Goal: Task Accomplishment & Management: Use online tool/utility

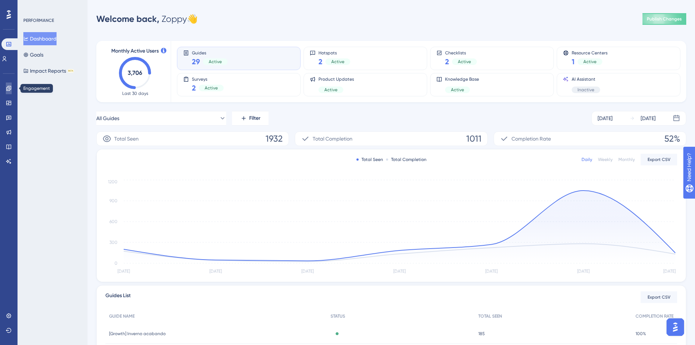
click at [9, 87] on icon at bounding box center [8, 88] width 5 height 5
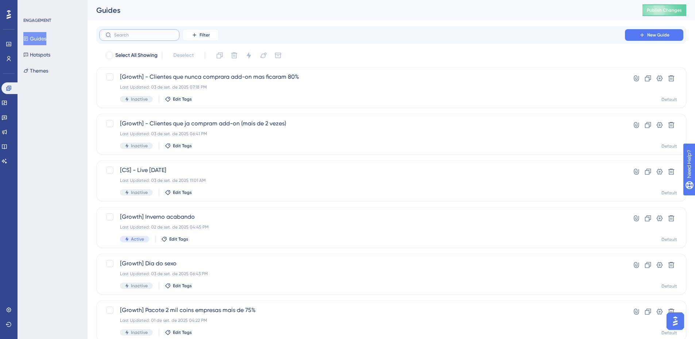
click at [119, 37] on input "text" at bounding box center [143, 34] width 59 height 5
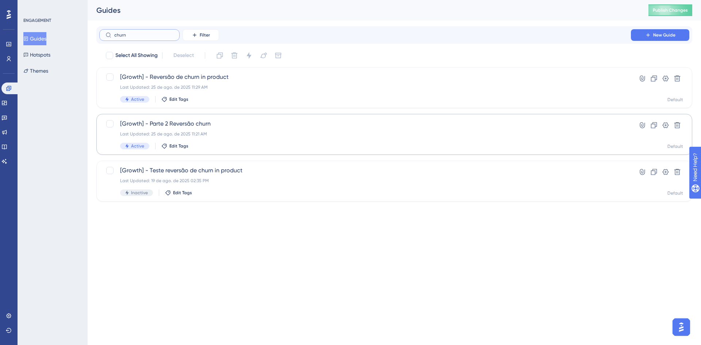
type input "churn"
click at [231, 115] on div "[Growth] - Parte 2 Reversão churn Last Updated: 25 de ago. de 2025 11:21 AM Act…" at bounding box center [394, 134] width 596 height 41
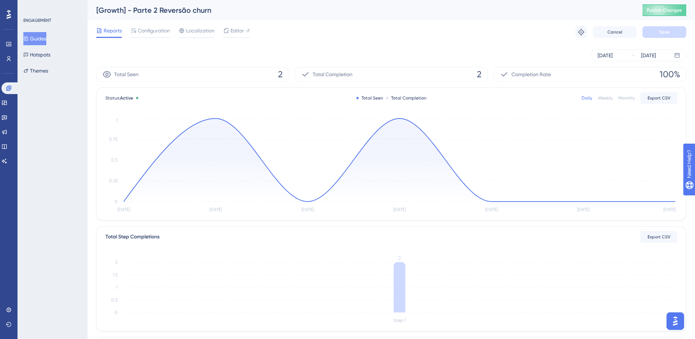
click at [46, 36] on button "Guides" at bounding box center [34, 38] width 23 height 13
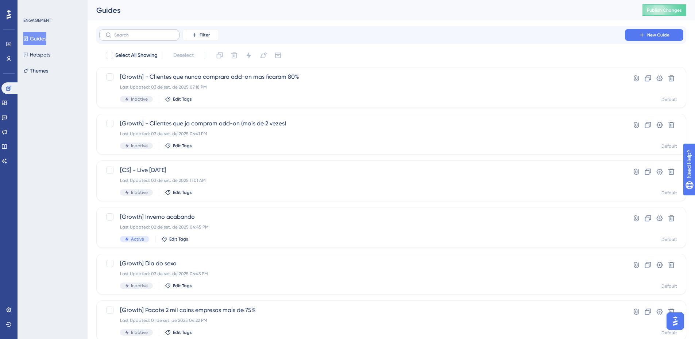
click at [168, 32] on label at bounding box center [139, 35] width 80 height 12
click at [168, 32] on input "text" at bounding box center [143, 34] width 59 height 5
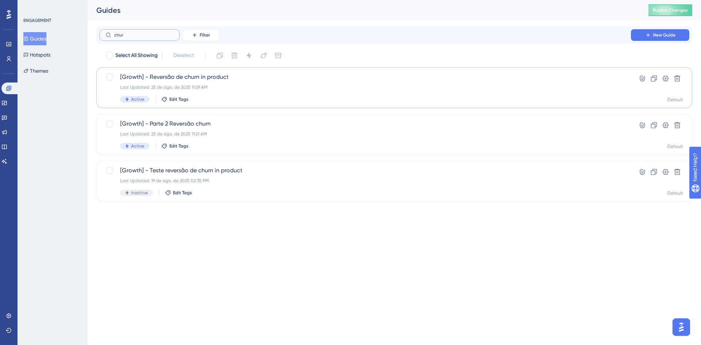
type input "chur"
click at [272, 84] on div "[Growth] - Reversão de churn in product Last Updated: 25 de ago. de 2025 11:29 …" at bounding box center [365, 88] width 490 height 30
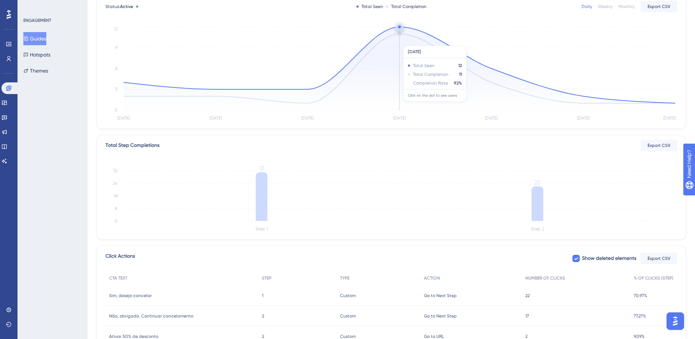
scroll to position [135, 0]
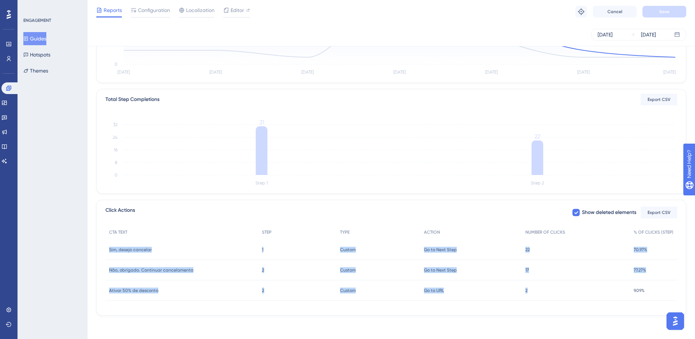
drag, startPoint x: 547, startPoint y: 295, endPoint x: 98, endPoint y: 242, distance: 452.3
click at [98, 242] on div "Click Actions Show deleted elements Export CSV CTA TEXT STEP TYPE ACTION NUMBER…" at bounding box center [391, 258] width 590 height 116
click at [93, 246] on div "Performance Users Engagement Widgets Feedback Product Updates Knowledge Base AI…" at bounding box center [392, 96] width 608 height 462
drag, startPoint x: 93, startPoint y: 246, endPoint x: 657, endPoint y: 299, distance: 565.5
click at [657, 299] on div "Performance Users Engagement Widgets Feedback Product Updates Knowledge Base AI…" at bounding box center [392, 96] width 608 height 462
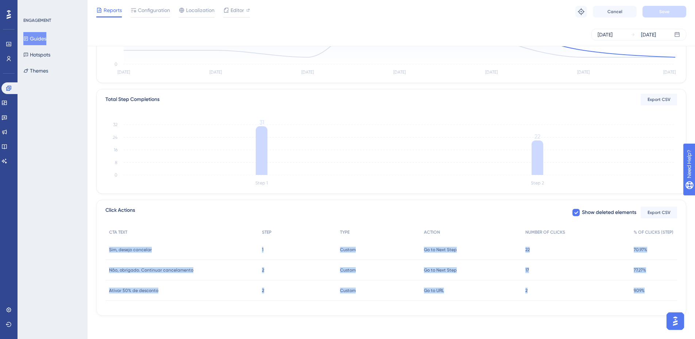
click at [647, 317] on div "Performance Users Engagement Widgets Feedback Product Updates Knowledge Base AI…" at bounding box center [392, 96] width 608 height 462
drag, startPoint x: 658, startPoint y: 297, endPoint x: 97, endPoint y: 301, distance: 561.3
click at [97, 301] on div "Click Actions Show deleted elements Export CSV CTA TEXT STEP TYPE ACTION NUMBER…" at bounding box center [391, 258] width 590 height 116
click at [123, 316] on div "Click Actions Show deleted elements Export CSV CTA TEXT STEP TYPE ACTION NUMBER…" at bounding box center [391, 258] width 590 height 116
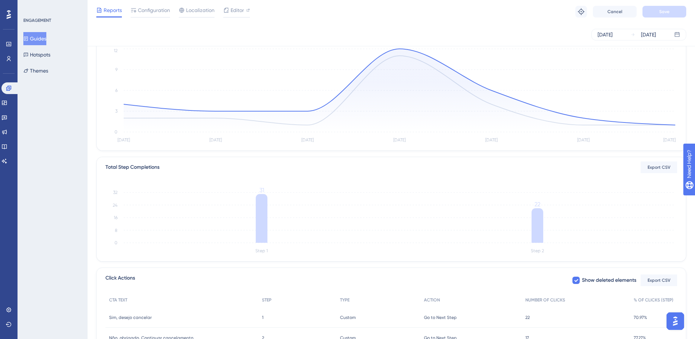
scroll to position [0, 0]
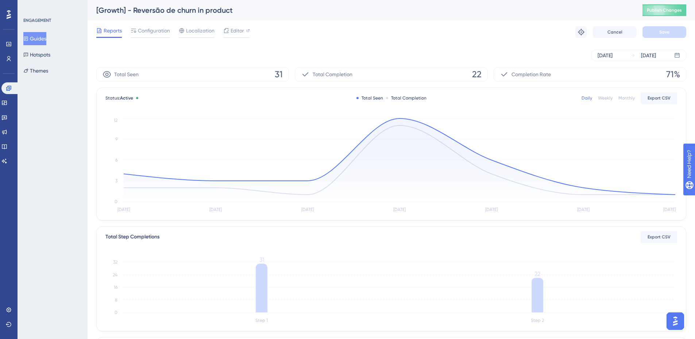
click at [630, 99] on div "Monthly" at bounding box center [627, 98] width 16 height 6
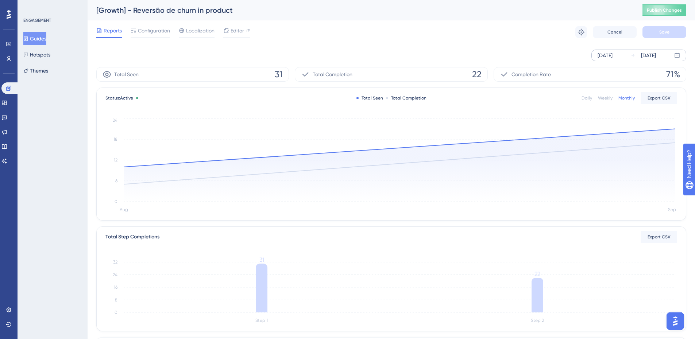
click at [627, 56] on div "[DATE] [DATE]" at bounding box center [639, 56] width 95 height 12
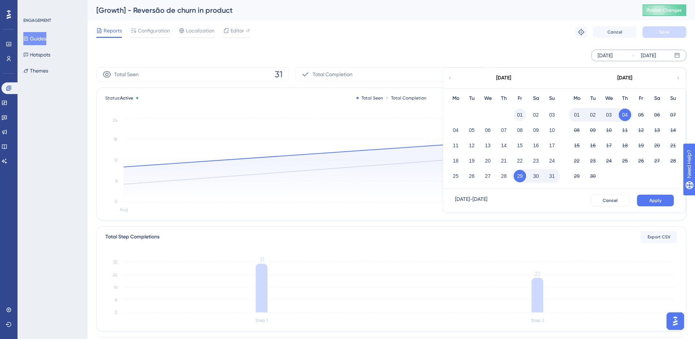
click at [520, 113] on button "01" at bounding box center [520, 115] width 12 height 12
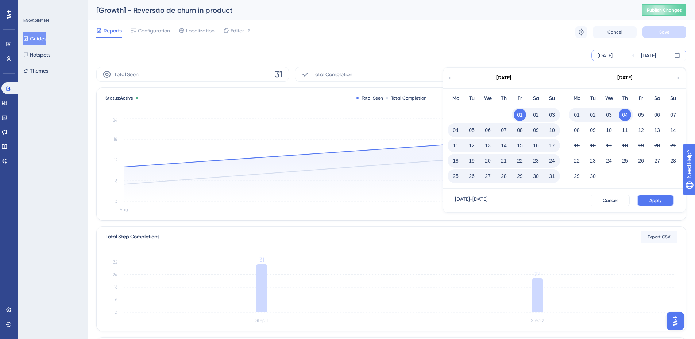
click at [656, 205] on button "Apply" at bounding box center [655, 201] width 37 height 12
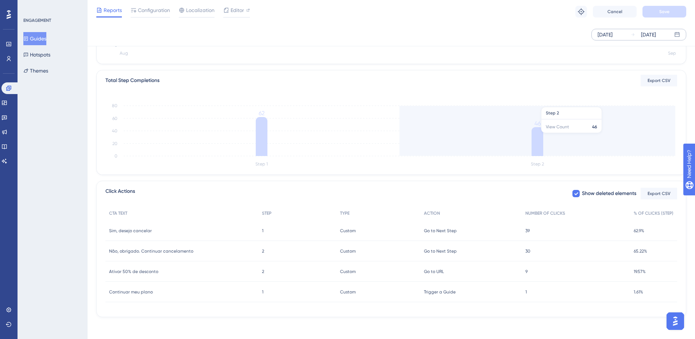
scroll to position [155, 0]
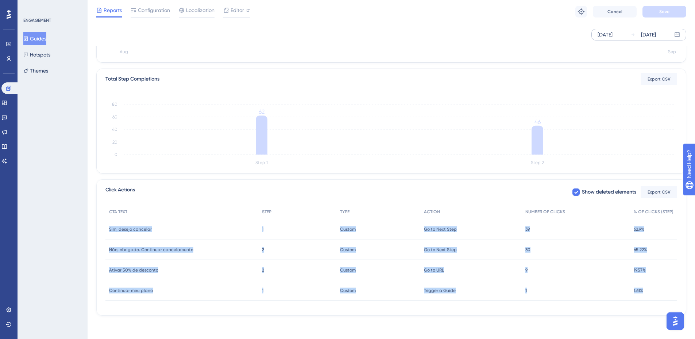
drag, startPoint x: 652, startPoint y: 296, endPoint x: 95, endPoint y: 231, distance: 560.6
click at [95, 231] on div "Performance Users Engagement Widgets Feedback Product Updates Knowledge Base AI…" at bounding box center [392, 86] width 608 height 483
click at [95, 232] on div "Performance Users Engagement Widgets Feedback Product Updates Knowledge Base AI…" at bounding box center [392, 86] width 608 height 483
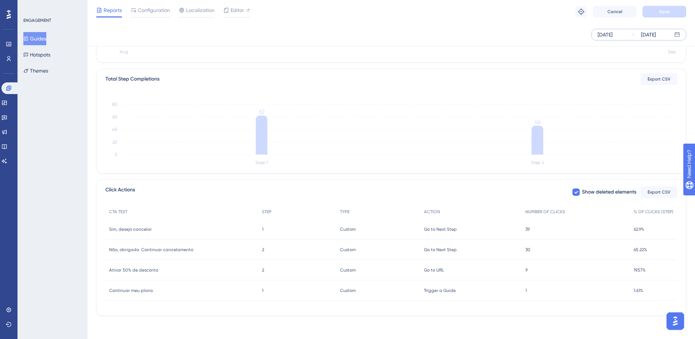
click at [523, 290] on div "1 1" at bounding box center [576, 291] width 108 height 20
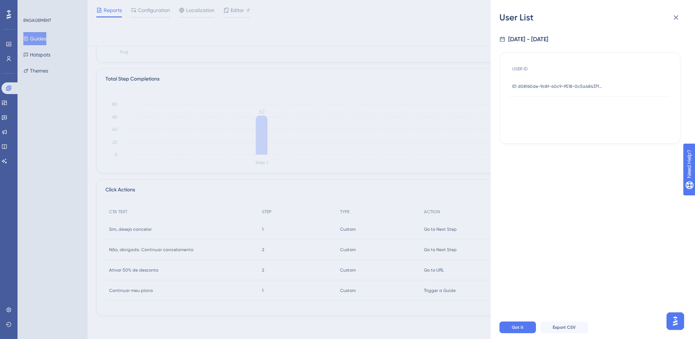
click at [592, 91] on div "ID d08f60de-9c8f-40c9-9518-0c5a48437f87 ID d08f60de-9c8f-40c9-9518-0c5a48437f87" at bounding box center [557, 86] width 91 height 20
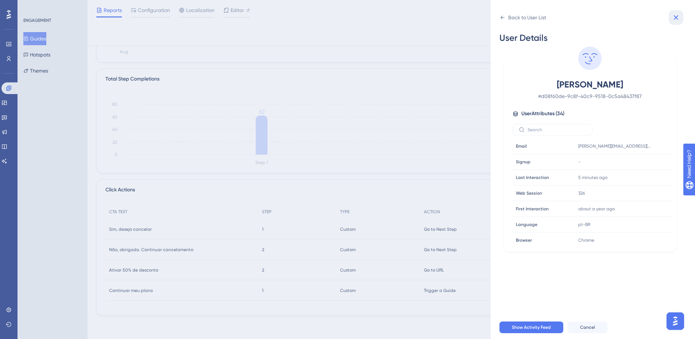
click at [679, 20] on icon at bounding box center [676, 17] width 9 height 9
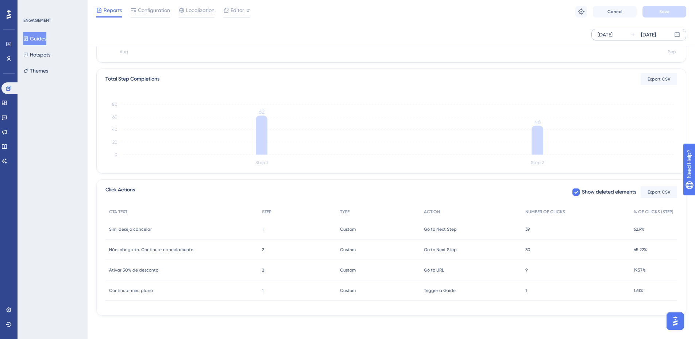
click at [530, 269] on div "9 9" at bounding box center [576, 270] width 108 height 20
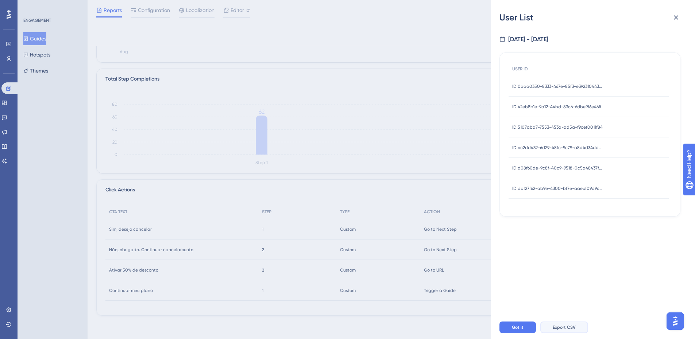
click at [567, 328] on button "Export CSV" at bounding box center [564, 328] width 48 height 12
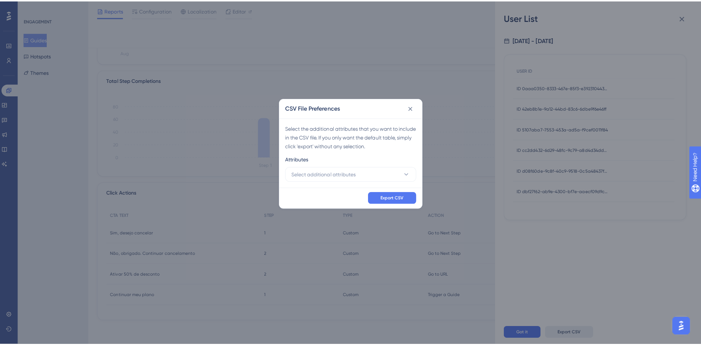
scroll to position [150, 0]
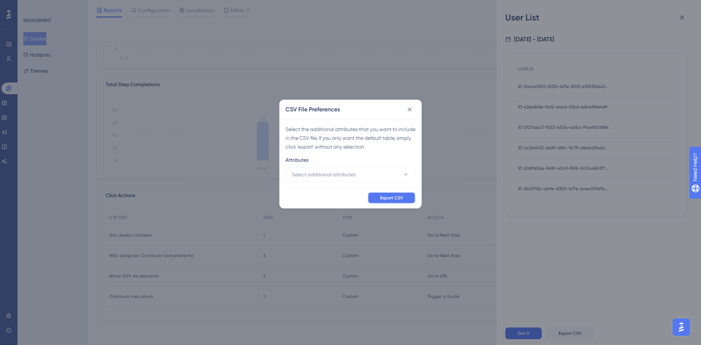
click at [385, 199] on span "Export CSV" at bounding box center [391, 198] width 23 height 6
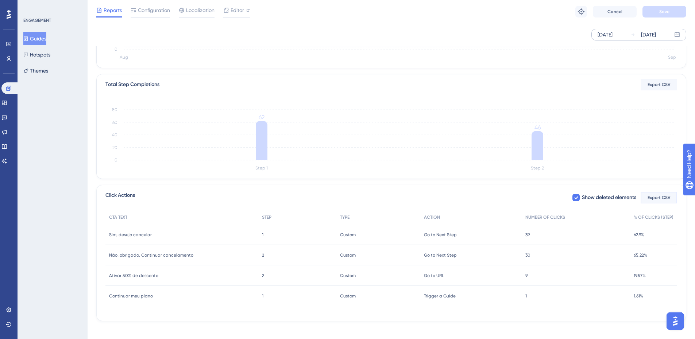
click at [659, 196] on span "Export CSV" at bounding box center [659, 198] width 23 height 6
click at [525, 275] on span "9" at bounding box center [526, 276] width 2 height 6
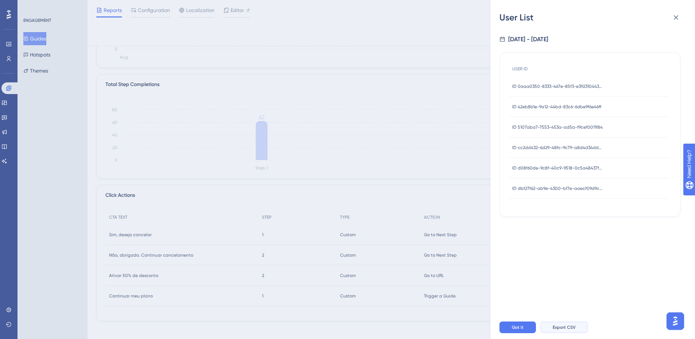
click at [568, 330] on button "Export CSV" at bounding box center [564, 328] width 48 height 12
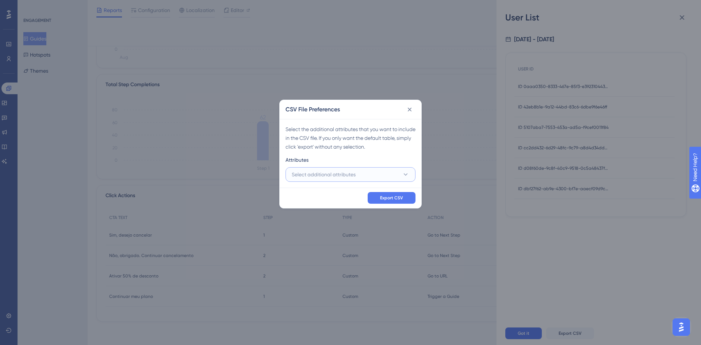
click at [384, 175] on button "Select additional attributes" at bounding box center [350, 174] width 130 height 15
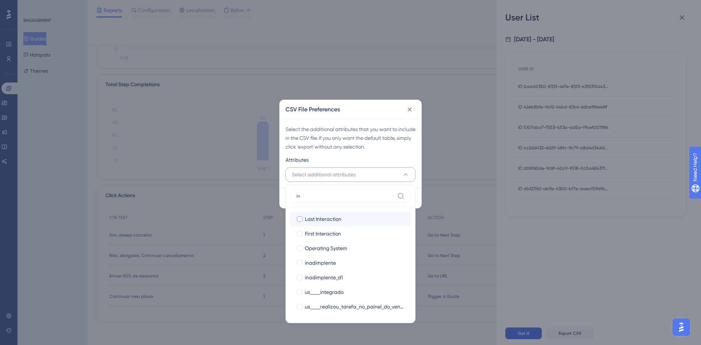
type input "int"
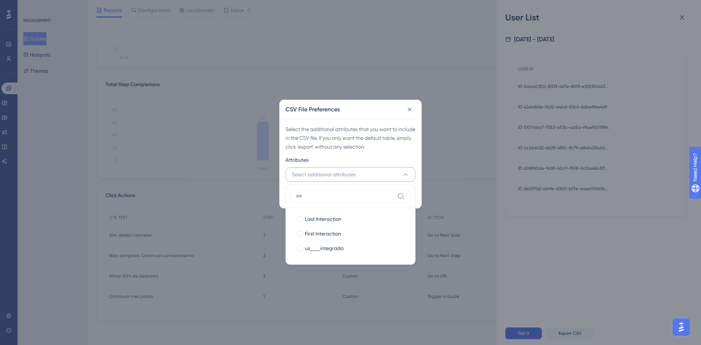
drag, startPoint x: 333, startPoint y: 193, endPoint x: 284, endPoint y: 190, distance: 49.7
click at [284, 190] on div "CSV File Preferences Select the additional attributes that you want to include …" at bounding box center [350, 154] width 142 height 109
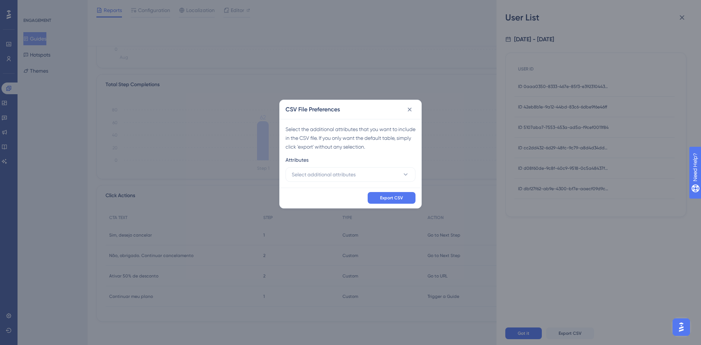
click at [304, 182] on div "Select the additional attributes that you want to include in the CSV file. If y…" at bounding box center [351, 153] width 142 height 69
click at [305, 176] on span "Select additional attributes" at bounding box center [324, 174] width 64 height 9
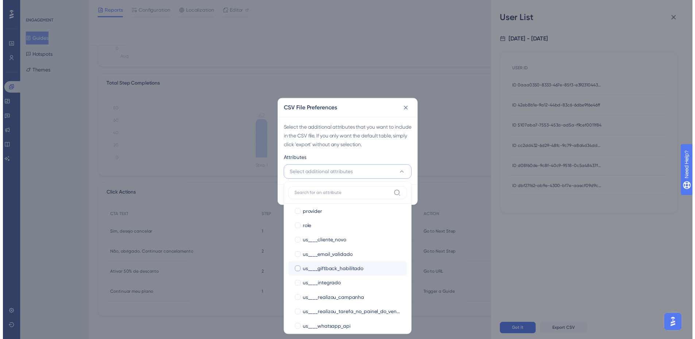
scroll to position [348, 0]
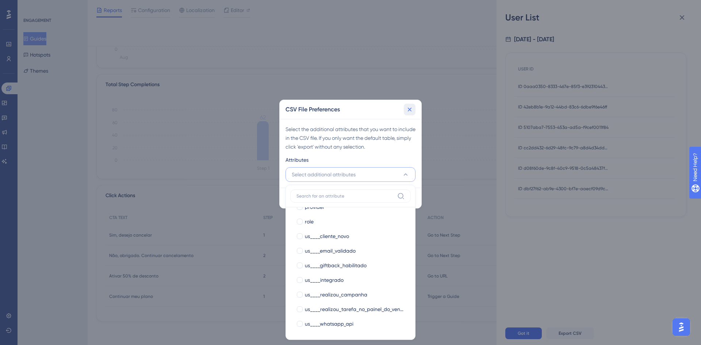
click at [408, 103] on div "CSV File Preferences" at bounding box center [351, 109] width 142 height 19
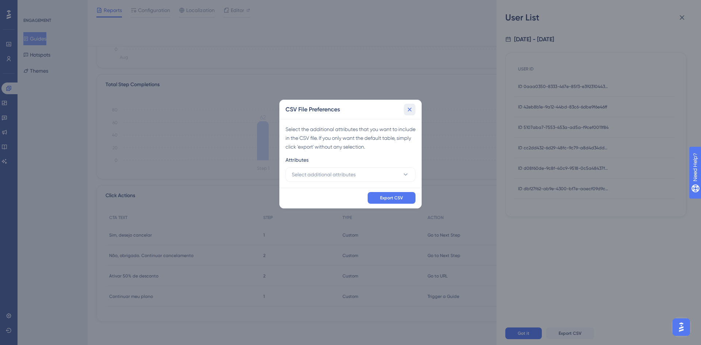
click at [410, 110] on icon at bounding box center [410, 109] width 4 height 4
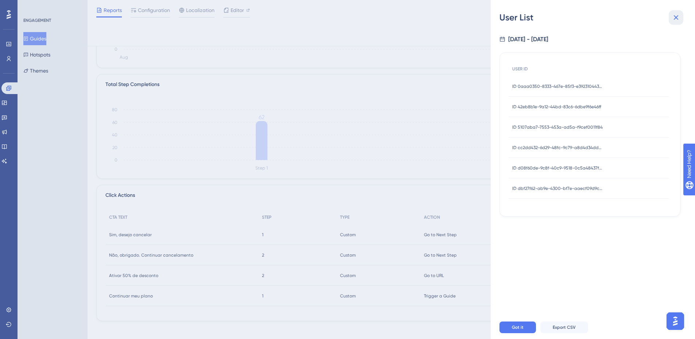
click at [675, 15] on icon at bounding box center [676, 17] width 9 height 9
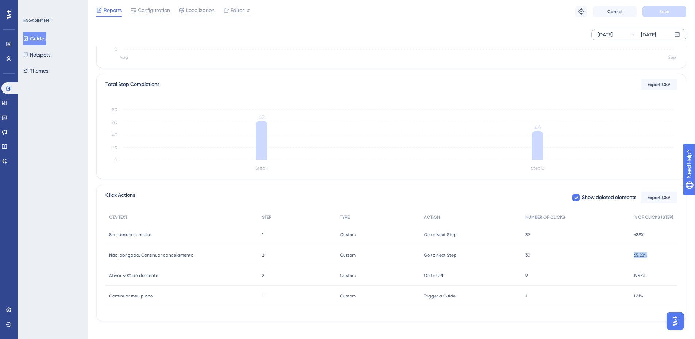
drag, startPoint x: 654, startPoint y: 258, endPoint x: 631, endPoint y: 261, distance: 23.6
click at [631, 261] on div "65.22% 65.22%" at bounding box center [653, 255] width 47 height 20
copy span "65.22%"
drag, startPoint x: 654, startPoint y: 234, endPoint x: 631, endPoint y: 237, distance: 23.2
click at [631, 237] on div "62.9% 62.9%" at bounding box center [653, 235] width 47 height 20
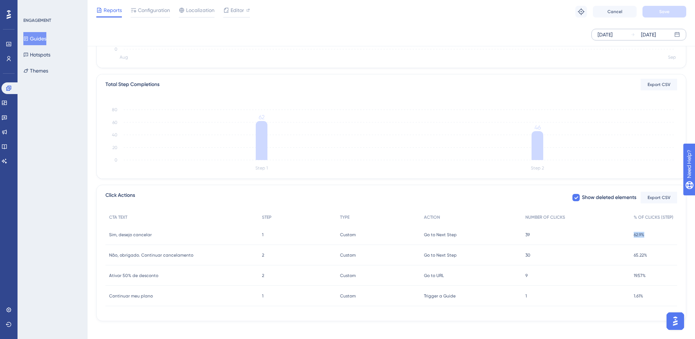
copy span "62.9%"
drag, startPoint x: 641, startPoint y: 277, endPoint x: 632, endPoint y: 280, distance: 9.9
click at [632, 280] on div "19.57% 19.57%" at bounding box center [653, 276] width 47 height 20
copy span "19.57%"
drag, startPoint x: 529, startPoint y: 297, endPoint x: 523, endPoint y: 298, distance: 6.6
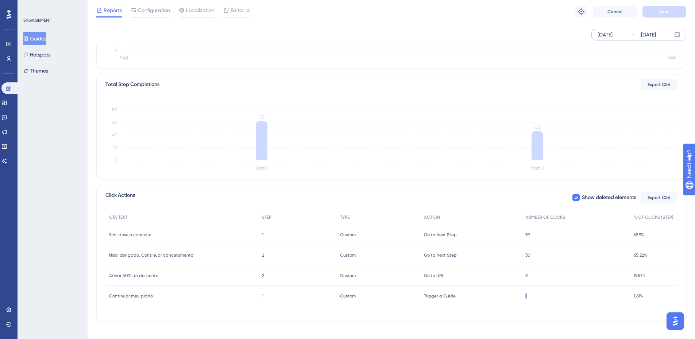
click at [523, 298] on div "1 1" at bounding box center [576, 296] width 108 height 20
click at [525, 320] on div "Click Actions Show deleted elements Export CSV CTA TEXT STEP TYPE ACTION NUMBER…" at bounding box center [391, 253] width 590 height 136
drag, startPoint x: 532, startPoint y: 236, endPoint x: 513, endPoint y: 236, distance: 19.3
click at [0, 0] on div "Sim, desejo cancelar Sim, desejo cancelar 1 1 Custom Custom Go to Next Step Go …" at bounding box center [0, 0] width 0 height 0
copy div "Go to Next Step 39"
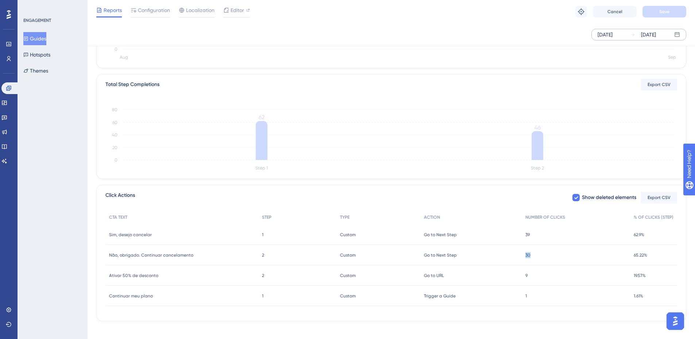
drag, startPoint x: 548, startPoint y: 255, endPoint x: 518, endPoint y: 253, distance: 30.0
click at [0, 0] on div "Não, obrigado. Continuar cancelamento Não, obrigado. Continuar cancelamento 2 2…" at bounding box center [0, 0] width 0 height 0
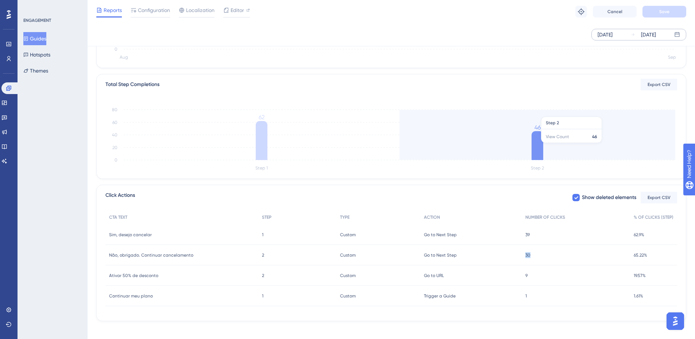
copy div "Go to Next Step 30"
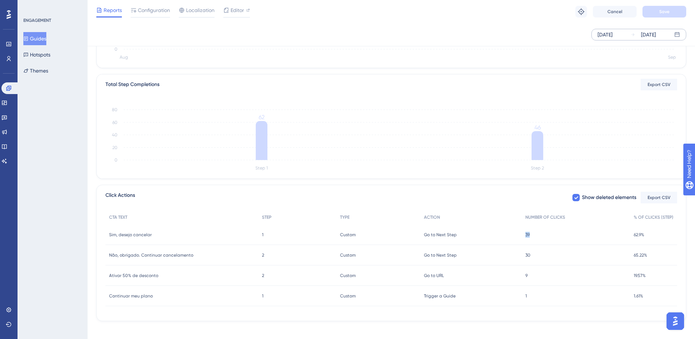
drag, startPoint x: 534, startPoint y: 235, endPoint x: 525, endPoint y: 237, distance: 8.3
click at [525, 237] on div "39 39" at bounding box center [576, 235] width 108 height 20
copy span "39"
drag, startPoint x: 536, startPoint y: 254, endPoint x: 504, endPoint y: 258, distance: 33.1
click at [0, 0] on div "Não, obrigado. Continuar cancelamento Não, obrigado. Continuar cancelamento 2 2…" at bounding box center [0, 0] width 0 height 0
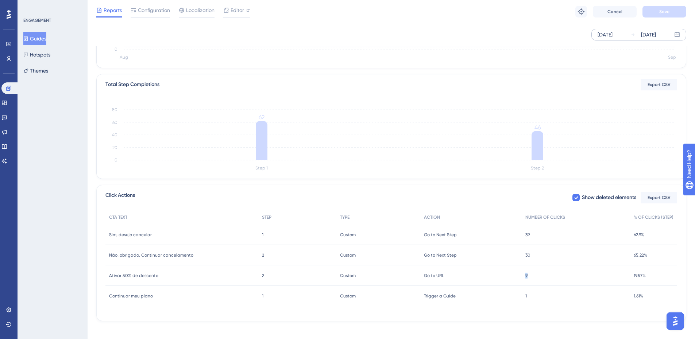
drag, startPoint x: 527, startPoint y: 274, endPoint x: 550, endPoint y: 276, distance: 23.1
click at [550, 276] on div "9 9" at bounding box center [576, 276] width 108 height 20
drag, startPoint x: 547, startPoint y: 258, endPoint x: 524, endPoint y: 240, distance: 29.0
click at [0, 0] on div "Não, obrigado. Continuar cancelamento Não, obrigado. Continuar cancelamento 2 2…" at bounding box center [0, 0] width 0 height 0
drag, startPoint x: 524, startPoint y: 240, endPoint x: 546, endPoint y: 238, distance: 22.0
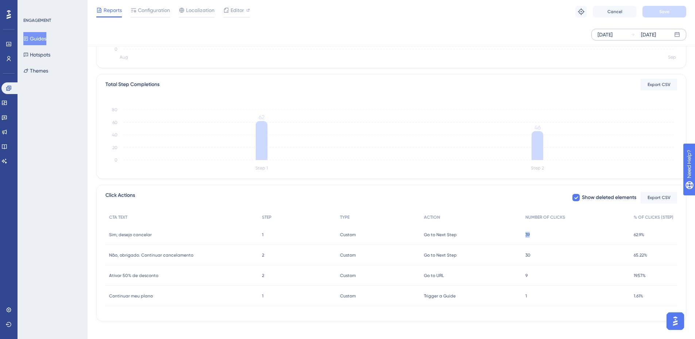
click at [546, 238] on div "39 39" at bounding box center [576, 235] width 108 height 20
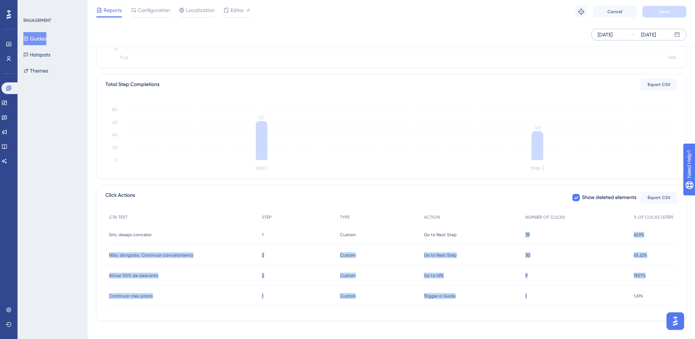
drag, startPoint x: 531, startPoint y: 293, endPoint x: 524, endPoint y: 228, distance: 64.5
click at [524, 228] on div "CTA TEXT STEP TYPE ACTION NUMBER OF CLICKS % OF CLICKS (STEP) Sim, desejo cance…" at bounding box center [391, 258] width 572 height 96
click at [547, 313] on div "CTA TEXT STEP TYPE ACTION NUMBER OF CLICKS % OF CLICKS (STEP) Sim, desejo cance…" at bounding box center [391, 262] width 572 height 105
drag, startPoint x: 648, startPoint y: 296, endPoint x: 123, endPoint y: 241, distance: 528.4
click at [116, 224] on div "CTA TEXT STEP TYPE ACTION NUMBER OF CLICKS % OF CLICKS (STEP) Sim, desejo cance…" at bounding box center [391, 258] width 572 height 96
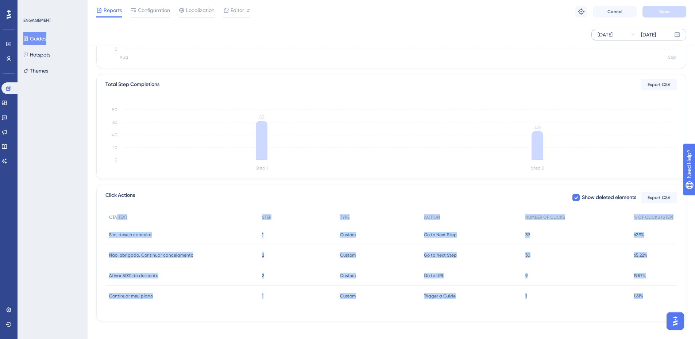
click at [180, 316] on div "Click Actions Show deleted elements Export CSV CTA TEXT STEP TYPE ACTION NUMBER…" at bounding box center [391, 253] width 590 height 136
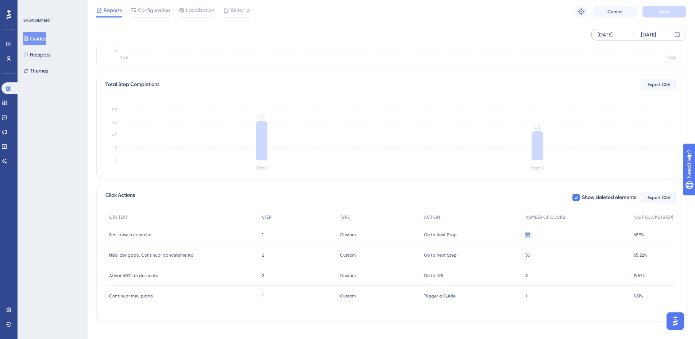
drag, startPoint x: 508, startPoint y: 232, endPoint x: 500, endPoint y: 230, distance: 8.5
click at [0, 0] on div "Sim, desejo cancelar Sim, desejo cancelar 1 1 Custom Custom Go to Next Step Go …" at bounding box center [0, 0] width 0 height 0
click at [525, 325] on div "Performance Users Engagement Widgets Feedback Product Updates Knowledge Base AI…" at bounding box center [392, 91] width 608 height 483
click at [640, 235] on span "62.9%" at bounding box center [639, 235] width 11 height 6
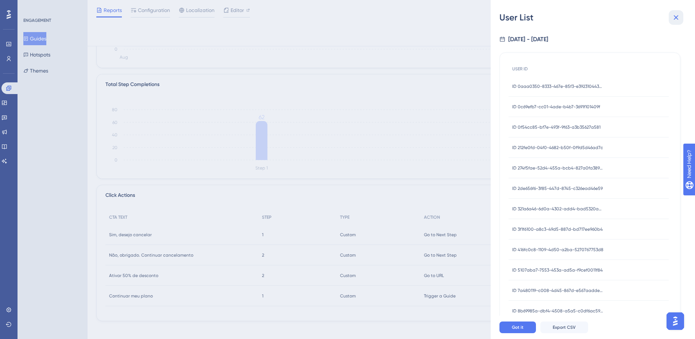
click at [677, 21] on icon at bounding box center [676, 17] width 9 height 9
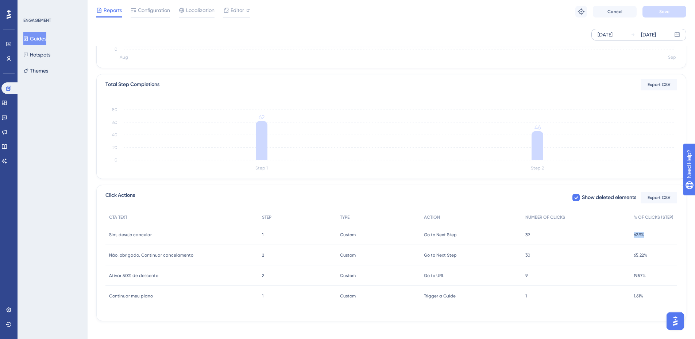
drag, startPoint x: 634, startPoint y: 238, endPoint x: 651, endPoint y: 238, distance: 17.2
click at [651, 238] on div "62.9% 62.9%" at bounding box center [653, 235] width 47 height 20
click at [590, 317] on div "Click Actions Show deleted elements Export CSV CTA TEXT STEP TYPE ACTION NUMBER…" at bounding box center [391, 253] width 590 height 136
drag, startPoint x: 650, startPoint y: 234, endPoint x: 633, endPoint y: 235, distance: 16.8
click at [633, 235] on div "62.9% 62.9%" at bounding box center [653, 235] width 47 height 20
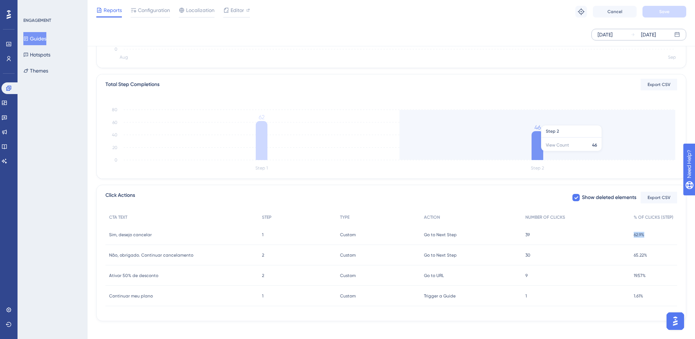
copy span "62.9%"
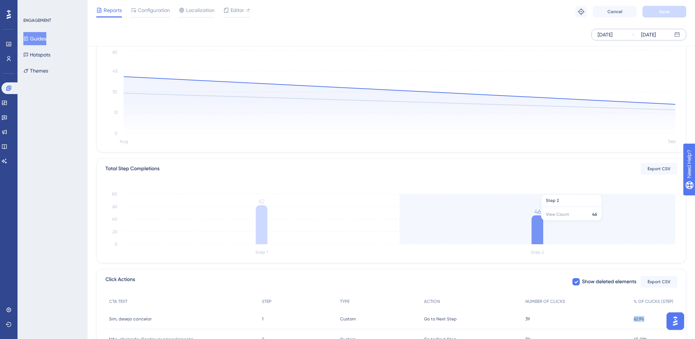
scroll to position [0, 0]
